Goal: Information Seeking & Learning: Stay updated

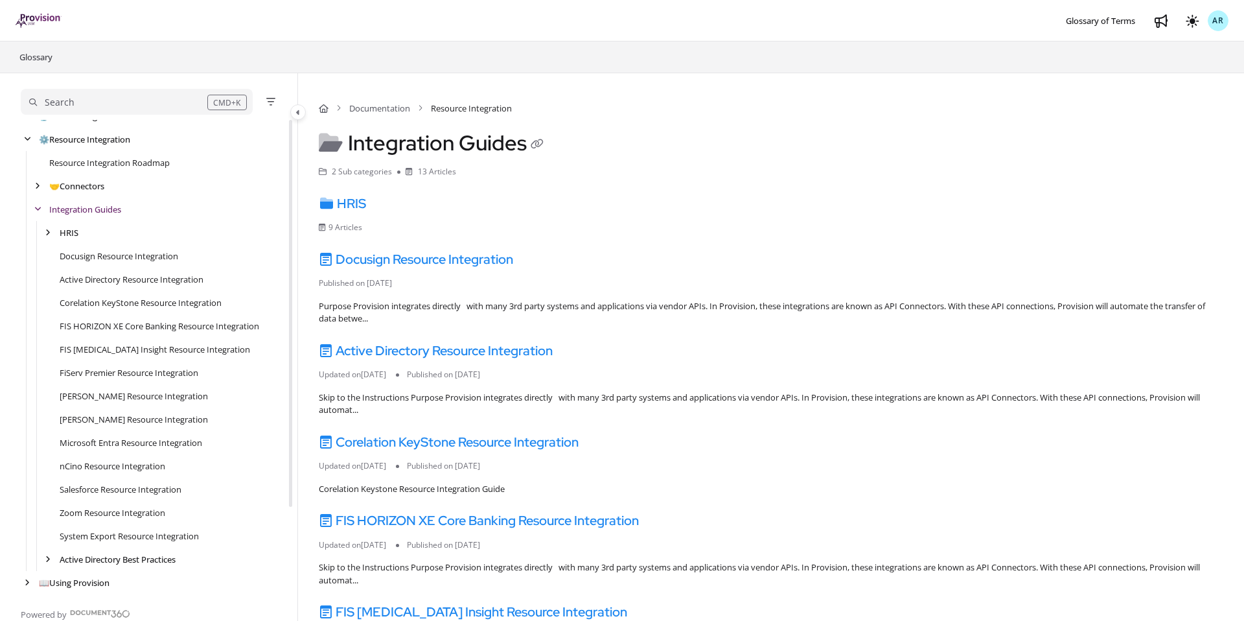
scroll to position [64, 0]
click at [50, 238] on div "HRIS Export PDF" at bounding box center [154, 230] width 266 height 23
click at [49, 229] on icon "arrow" at bounding box center [47, 231] width 5 height 8
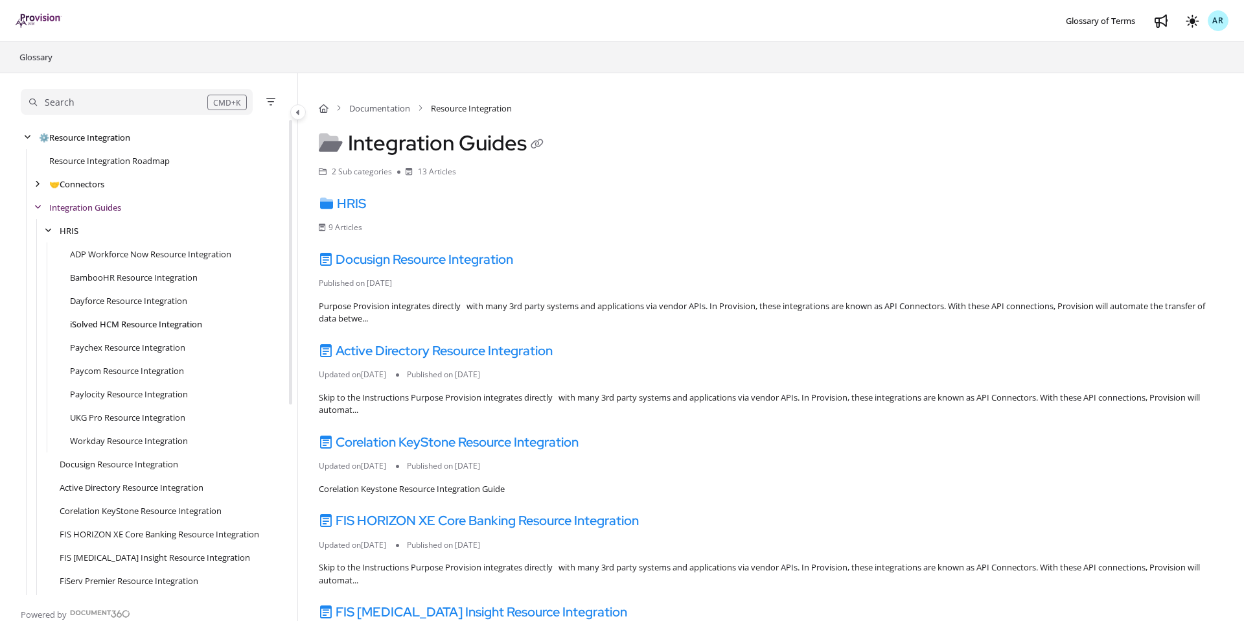
click at [108, 326] on link "iSolved HCM Resource Integration" at bounding box center [136, 323] width 132 height 13
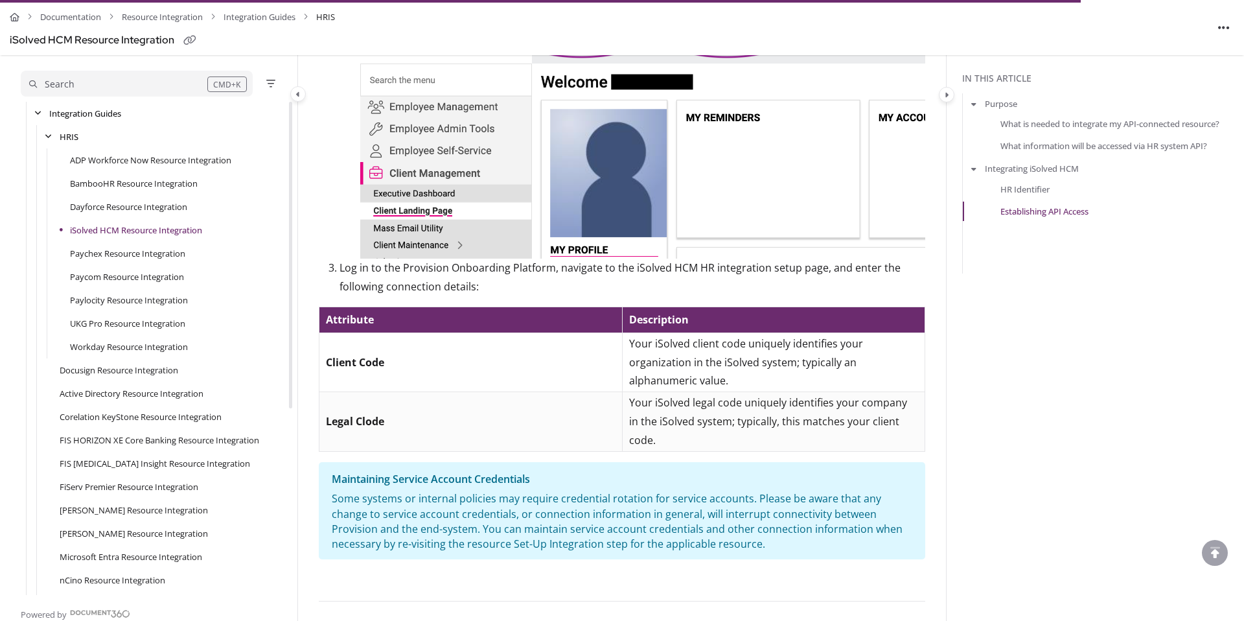
scroll to position [300, 0]
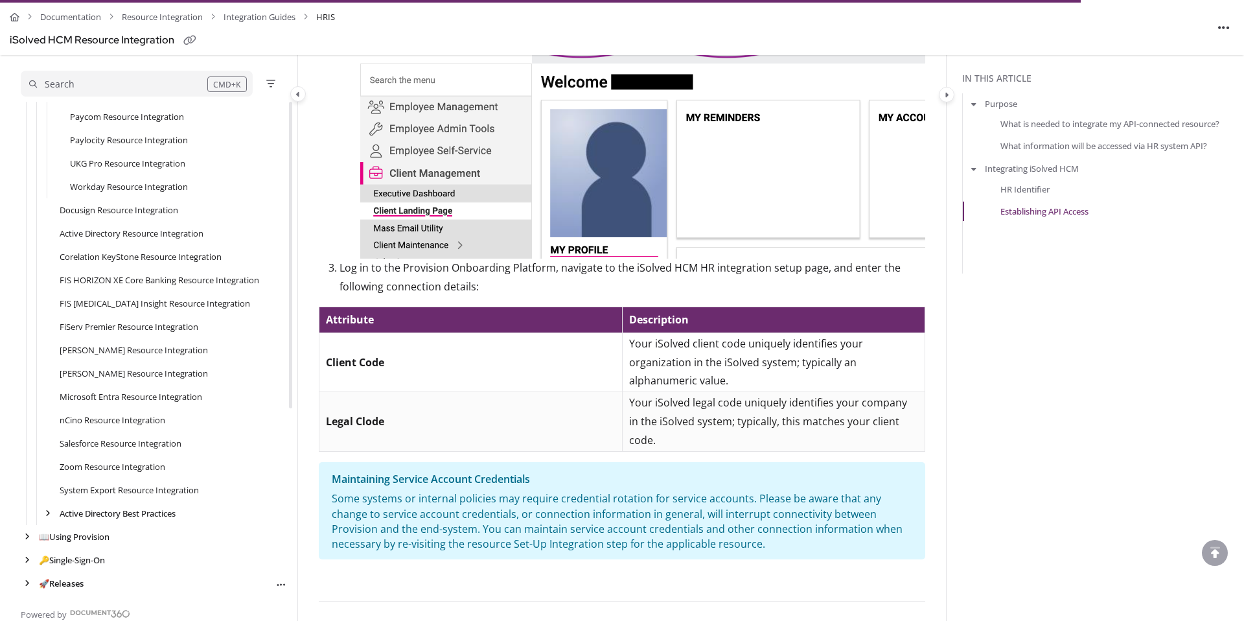
click at [62, 582] on link "🚀 Releases" at bounding box center [61, 583] width 45 height 13
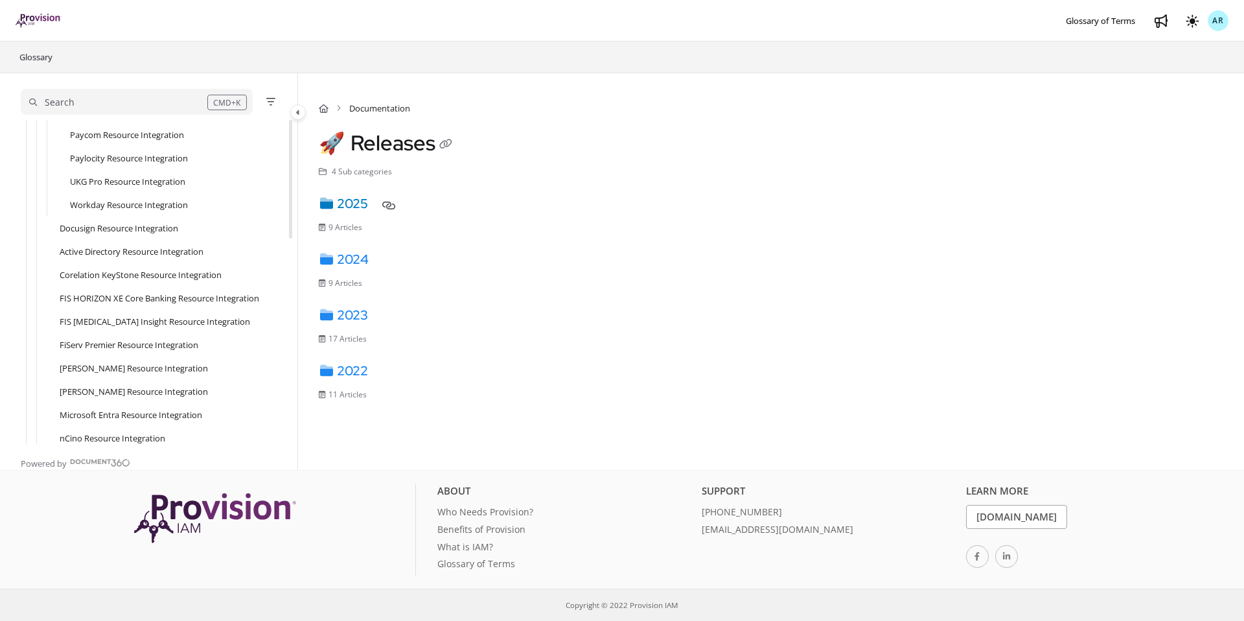
click at [358, 202] on link "2025" at bounding box center [343, 203] width 49 height 17
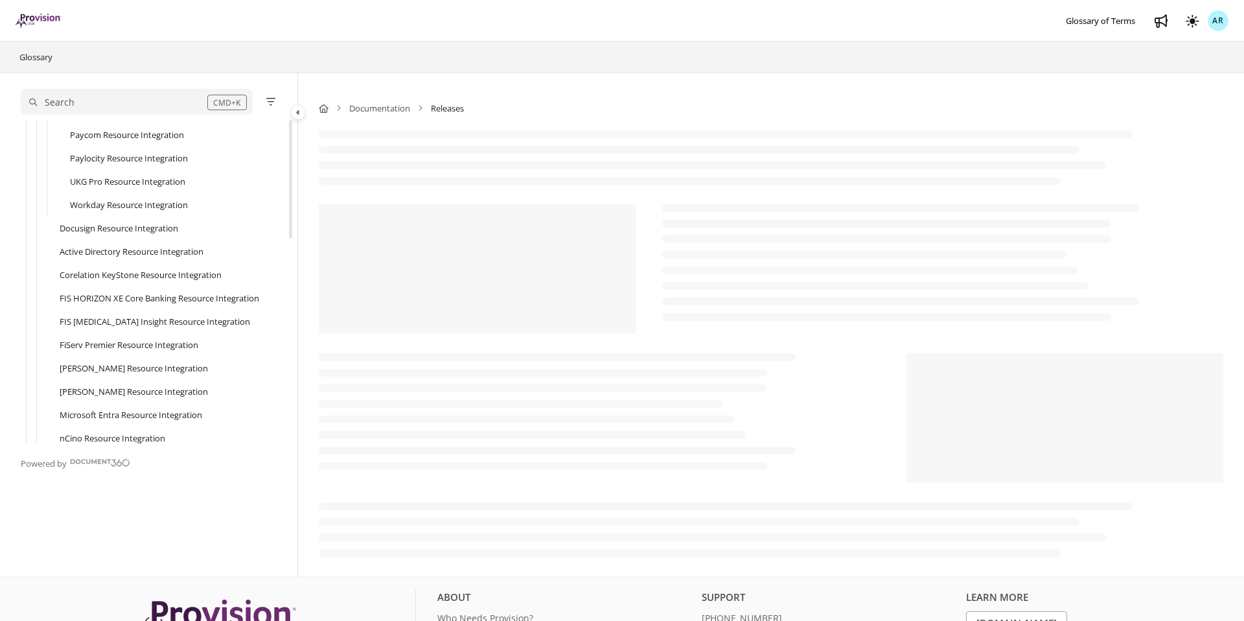
scroll to position [621, 0]
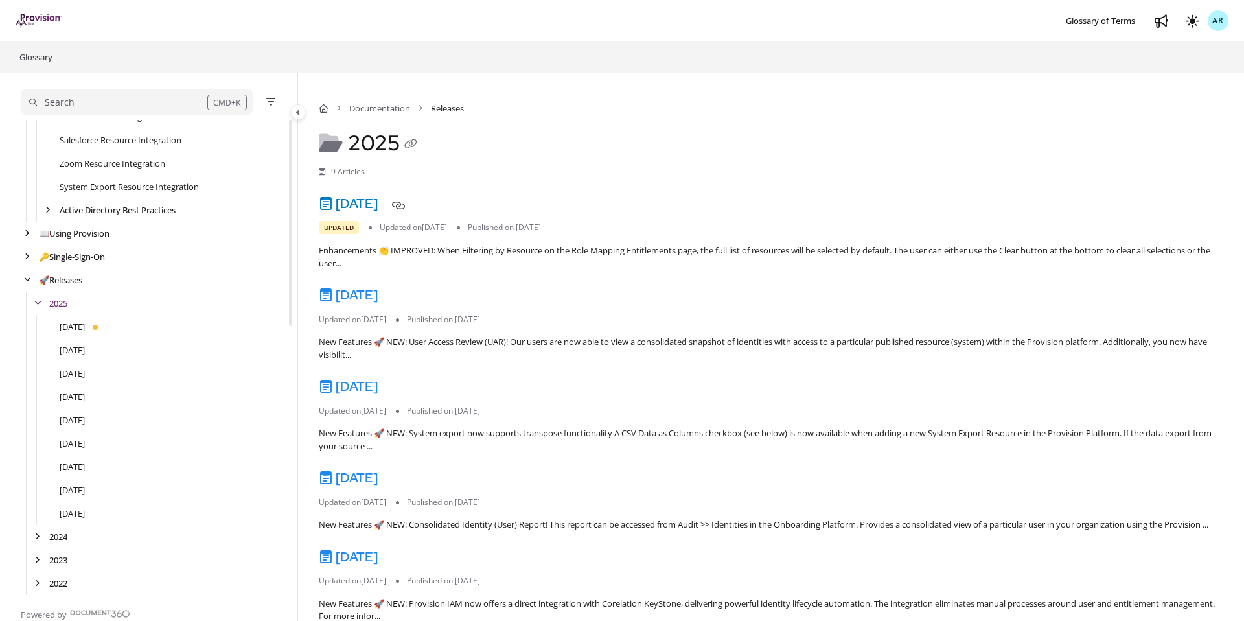
click at [378, 205] on link "[DATE]" at bounding box center [348, 203] width 59 height 17
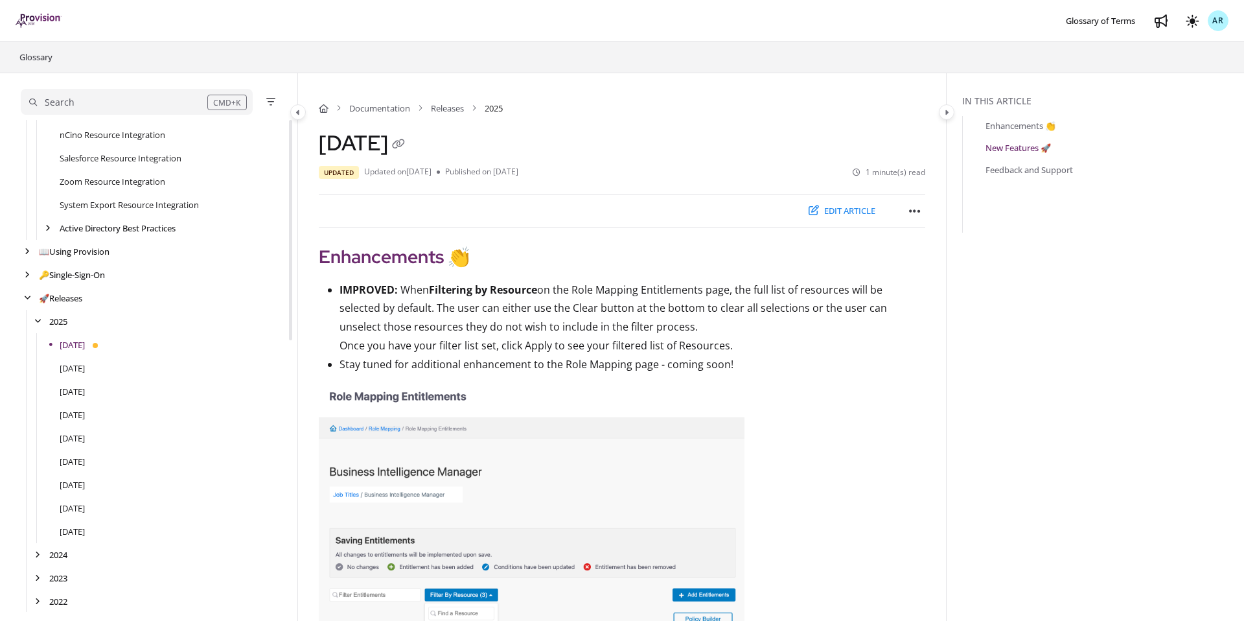
scroll to position [621, 0]
click at [80, 354] on link "[DATE]" at bounding box center [72, 349] width 25 height 13
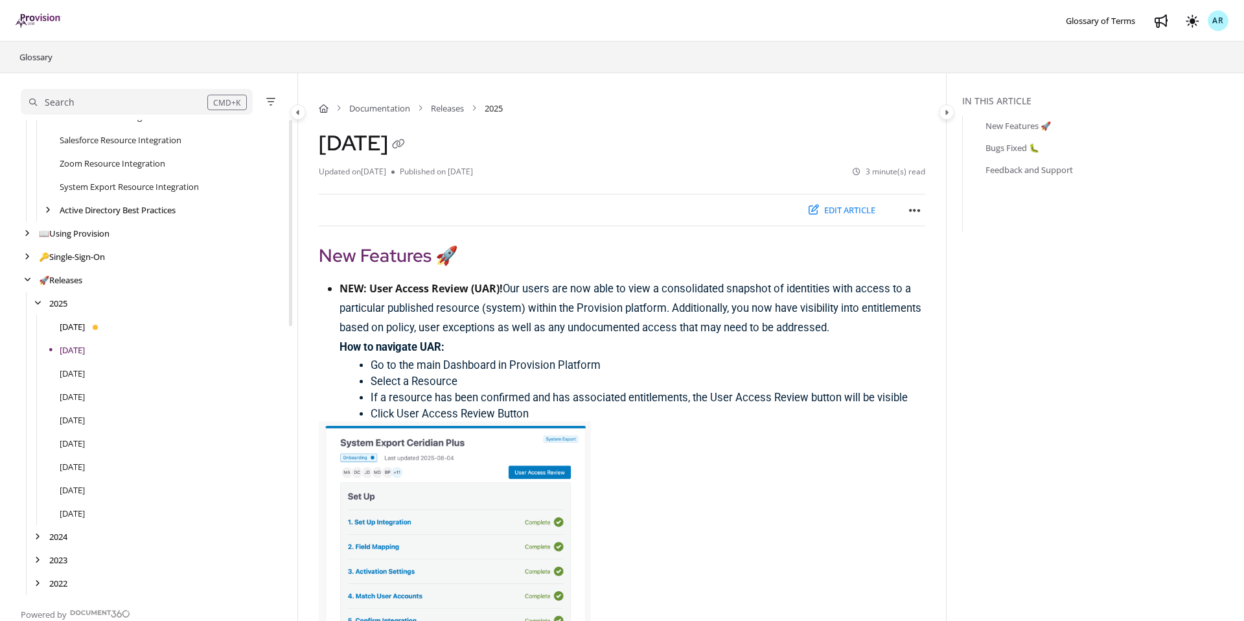
click at [85, 327] on link "[DATE]" at bounding box center [72, 326] width 25 height 13
